Goal: Navigation & Orientation: Go to known website

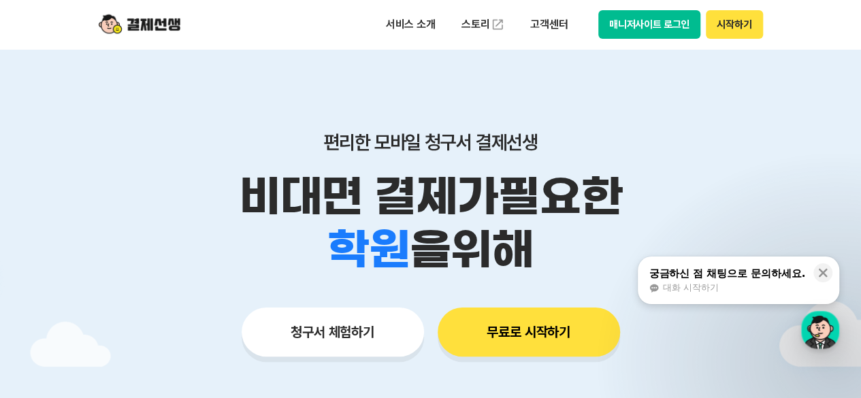
click at [744, 28] on button "시작하기" at bounding box center [733, 24] width 56 height 29
click at [741, 28] on button "시작하기" at bounding box center [733, 24] width 56 height 29
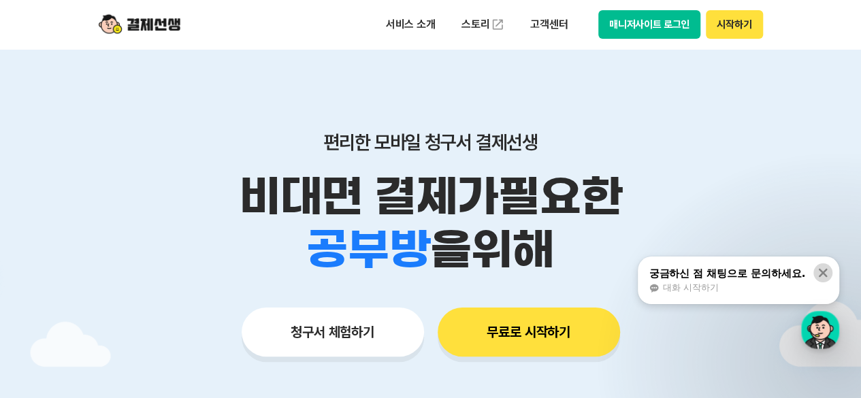
click at [819, 273] on icon at bounding box center [823, 273] width 14 height 14
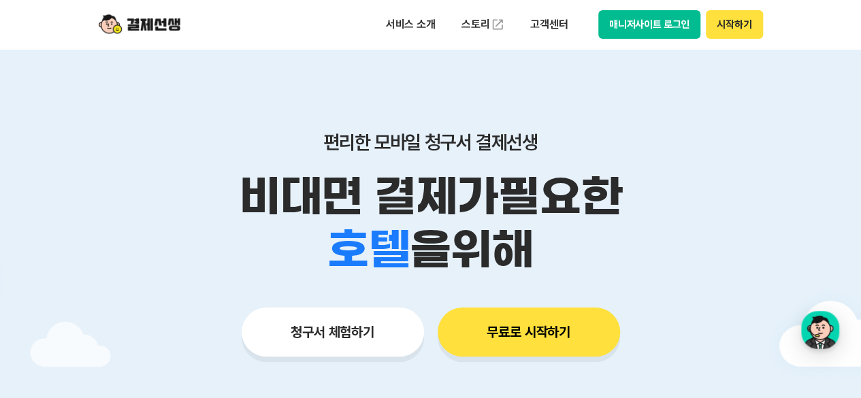
click at [654, 23] on button "매니저사이트 로그인" at bounding box center [649, 24] width 103 height 29
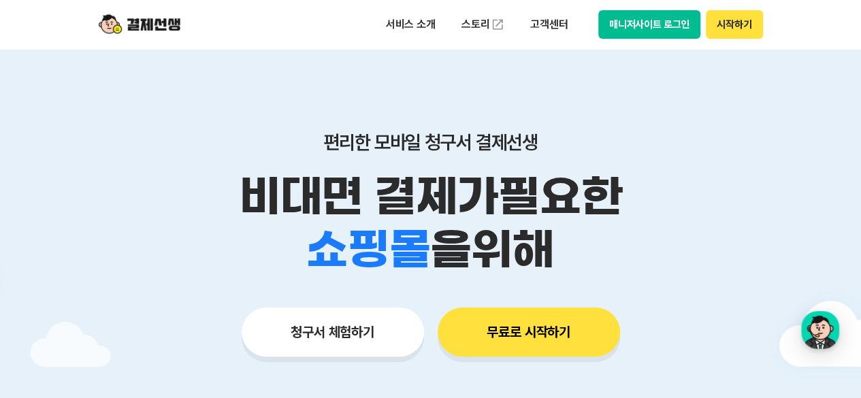
click at [653, 14] on button "매니저사이트 로그인" at bounding box center [649, 24] width 103 height 29
